Goal: Complete application form

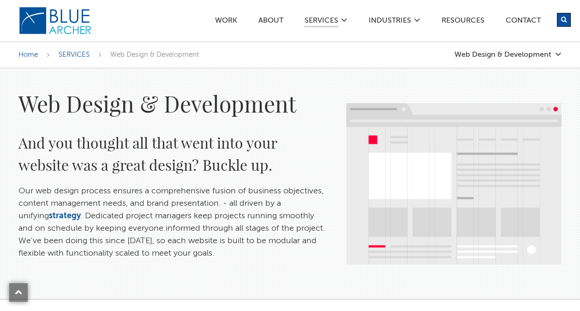
scroll to position [1246, 0]
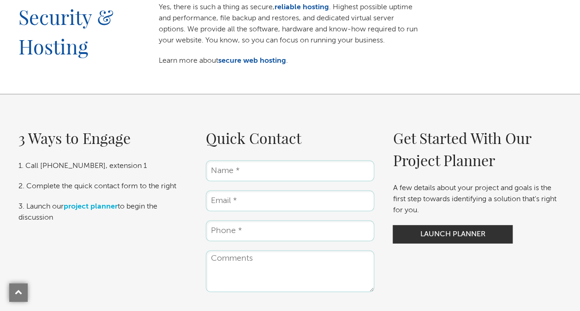
click at [250, 168] on input "Name *" at bounding box center [290, 171] width 169 height 21
type input "Jacob Scoccimerra"
type input "jscoccimerra@monolithspace.com"
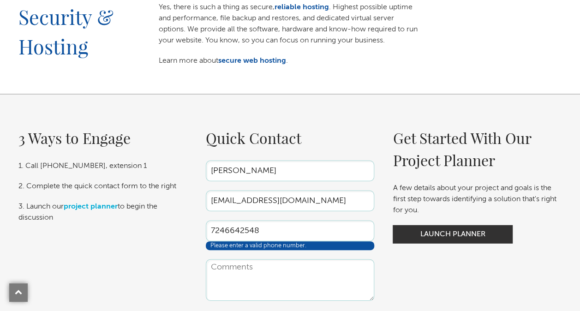
type input "7246642548"
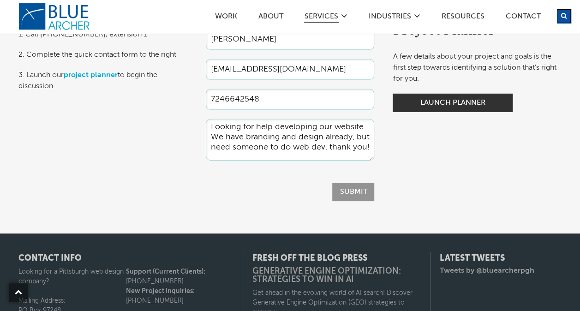
scroll to position [1384, 0]
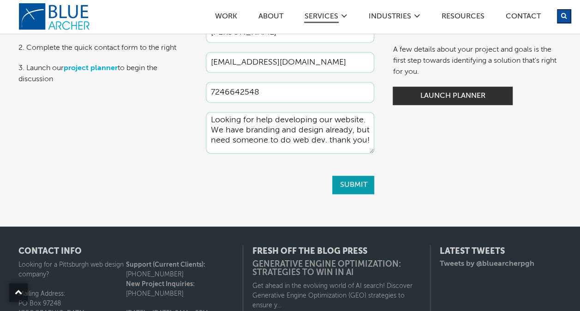
type textarea "Looking for help developing our website. We have branding and design already, b…"
click at [340, 187] on input "Submit" at bounding box center [353, 185] width 42 height 18
